Goal: Information Seeking & Learning: Learn about a topic

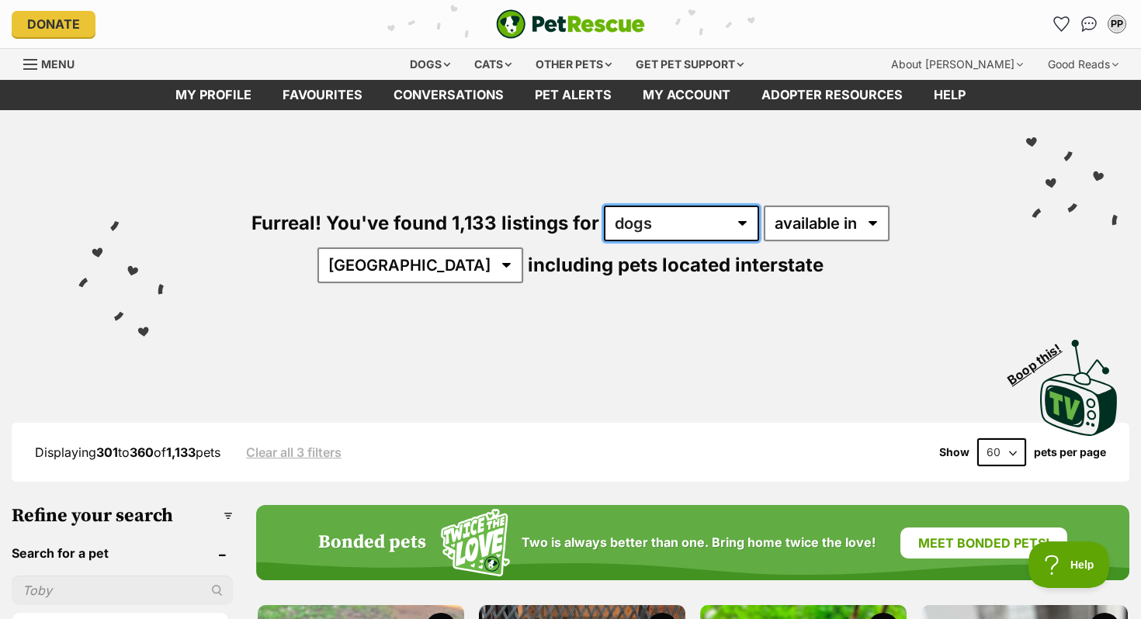
click at [619, 219] on select "any type of pet cats dogs other pets" at bounding box center [681, 224] width 155 height 36
select select "Cats"
click at [604, 206] on select "any type of pet cats dogs other pets" at bounding box center [681, 224] width 155 height 36
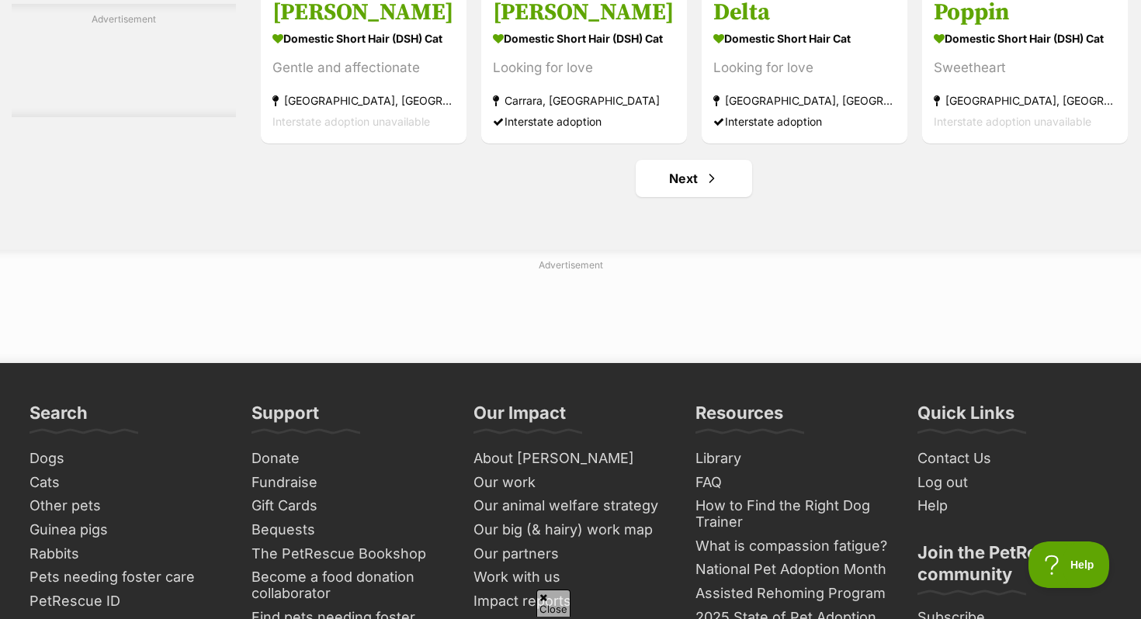
scroll to position [7362, 0]
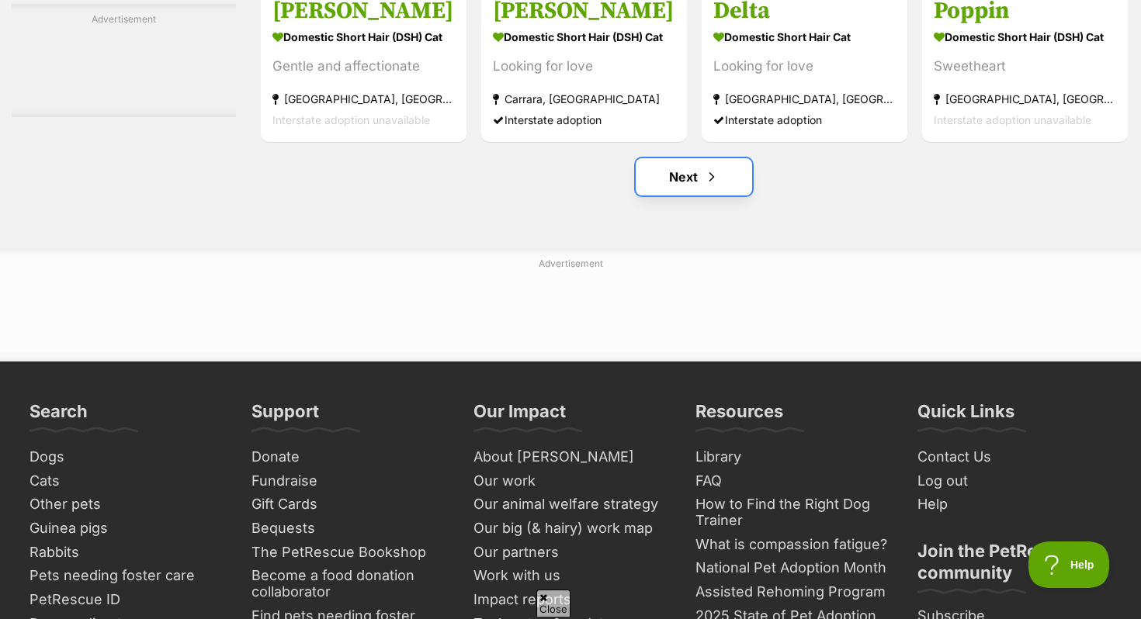
click at [695, 196] on link "Next" at bounding box center [694, 176] width 116 height 37
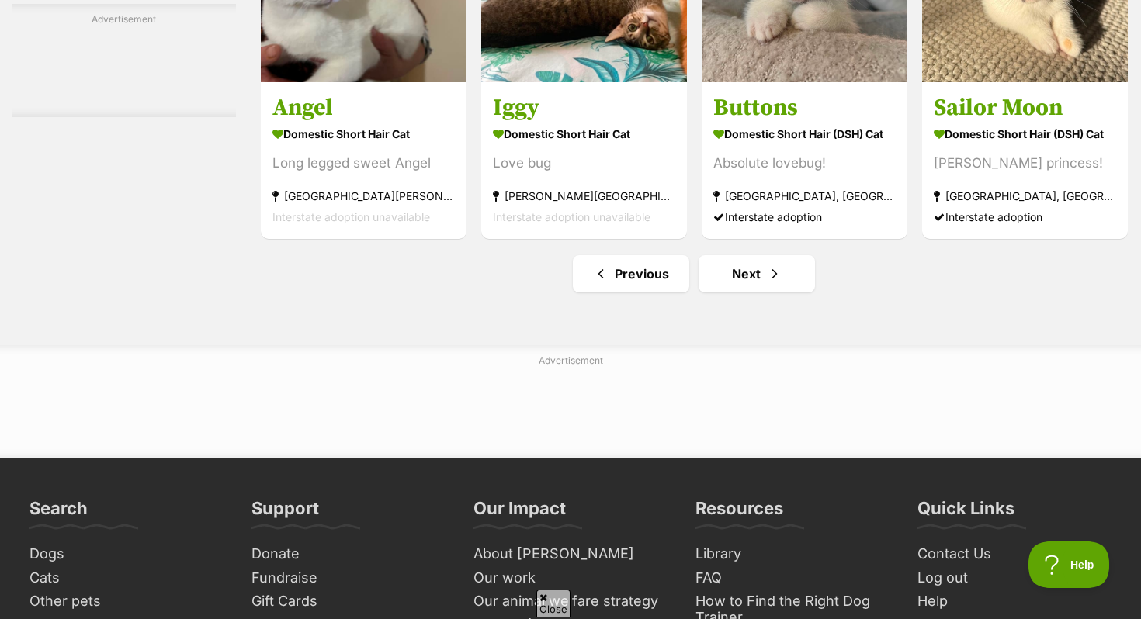
scroll to position [7274, 0]
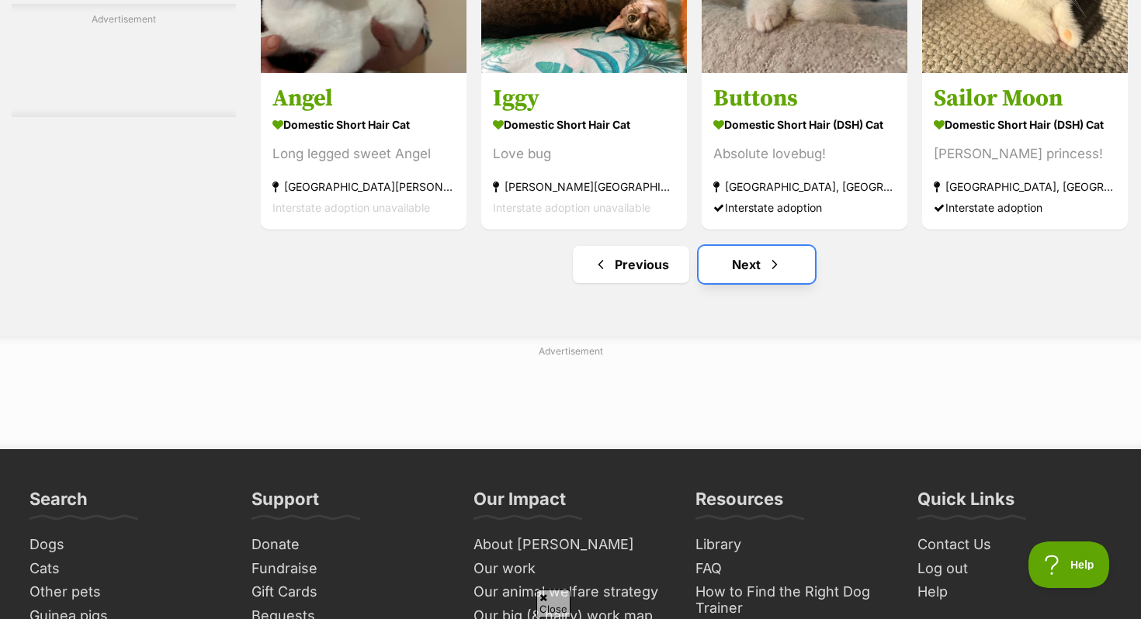
click at [740, 283] on link "Next" at bounding box center [756, 264] width 116 height 37
